Goal: Information Seeking & Learning: Compare options

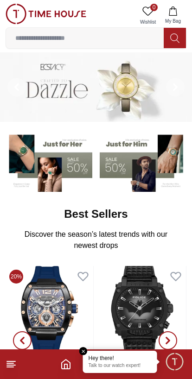
click at [67, 163] on img at bounding box center [49, 161] width 87 height 60
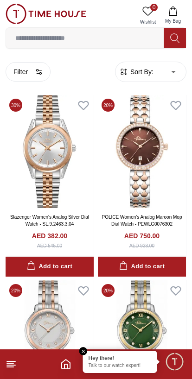
click at [31, 73] on button "Filter" at bounding box center [28, 71] width 45 height 19
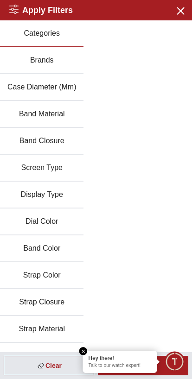
click at [143, 201] on div "Categories Brands Case Diameter (Mm) Band Material Band Closure Screen Type Dis…" at bounding box center [96, 235] width 192 height 430
click at [180, 16] on icon "button" at bounding box center [180, 11] width 12 height 12
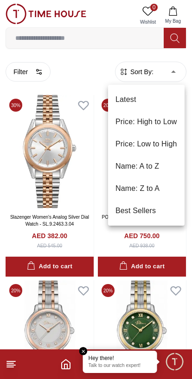
click at [157, 142] on li "Price: Low to High" at bounding box center [146, 144] width 76 height 22
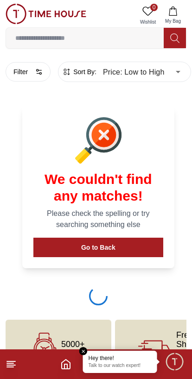
type input "*"
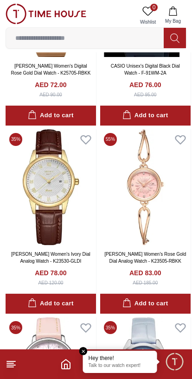
scroll to position [1094, 0]
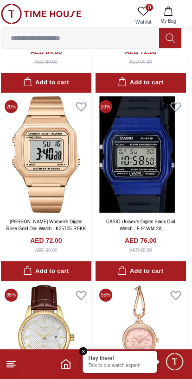
click at [88, 347] on img at bounding box center [46, 343] width 90 height 116
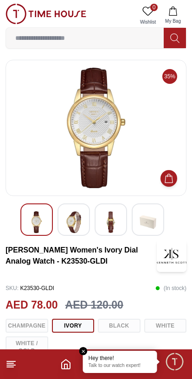
click at [84, 353] on em "Close tooltip" at bounding box center [83, 351] width 8 height 8
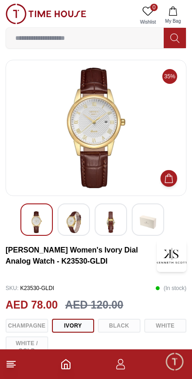
click at [62, 368] on icon "Home" at bounding box center [66, 363] width 8 height 9
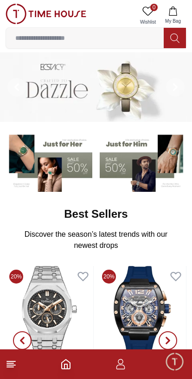
click at [55, 109] on img at bounding box center [96, 86] width 192 height 69
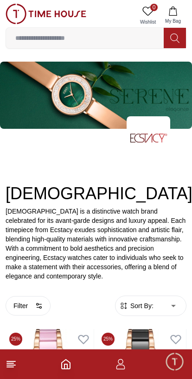
click at [57, 365] on footer at bounding box center [96, 364] width 192 height 30
click at [65, 364] on polyline "Home" at bounding box center [65, 366] width 3 height 5
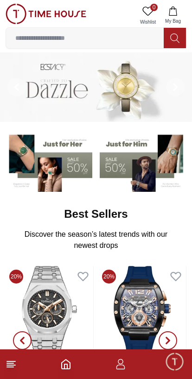
click at [71, 163] on img at bounding box center [49, 161] width 87 height 60
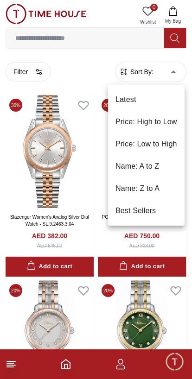
click at [160, 144] on li "Price: Low to High" at bounding box center [146, 144] width 76 height 22
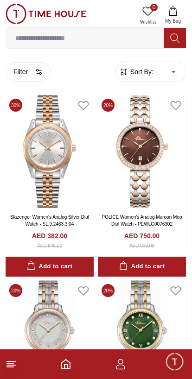
type input "*"
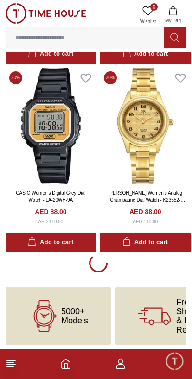
scroll to position [1719, 0]
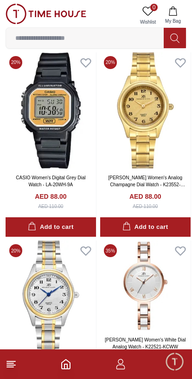
scroll to position [1737, 0]
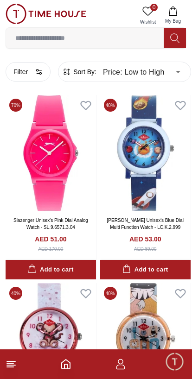
click at [15, 73] on button "Filter" at bounding box center [28, 71] width 45 height 19
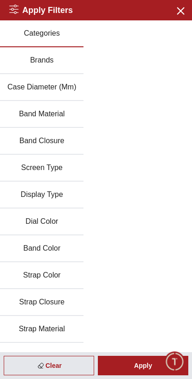
click at [63, 61] on button "Brands" at bounding box center [41, 60] width 83 height 27
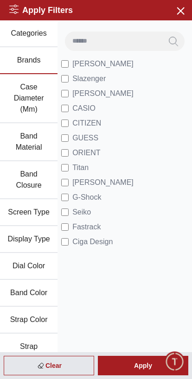
click at [74, 136] on span "GUESS" at bounding box center [85, 137] width 26 height 11
click at [77, 186] on span "[PERSON_NAME]" at bounding box center [102, 182] width 61 height 11
click at [148, 366] on div "Apply" at bounding box center [143, 365] width 90 height 19
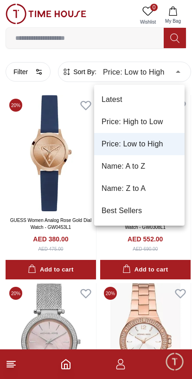
click at [150, 147] on li "Price: Low to High" at bounding box center [139, 144] width 90 height 22
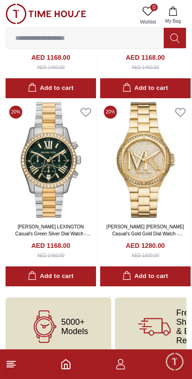
scroll to position [758, 0]
